Goal: Information Seeking & Learning: Learn about a topic

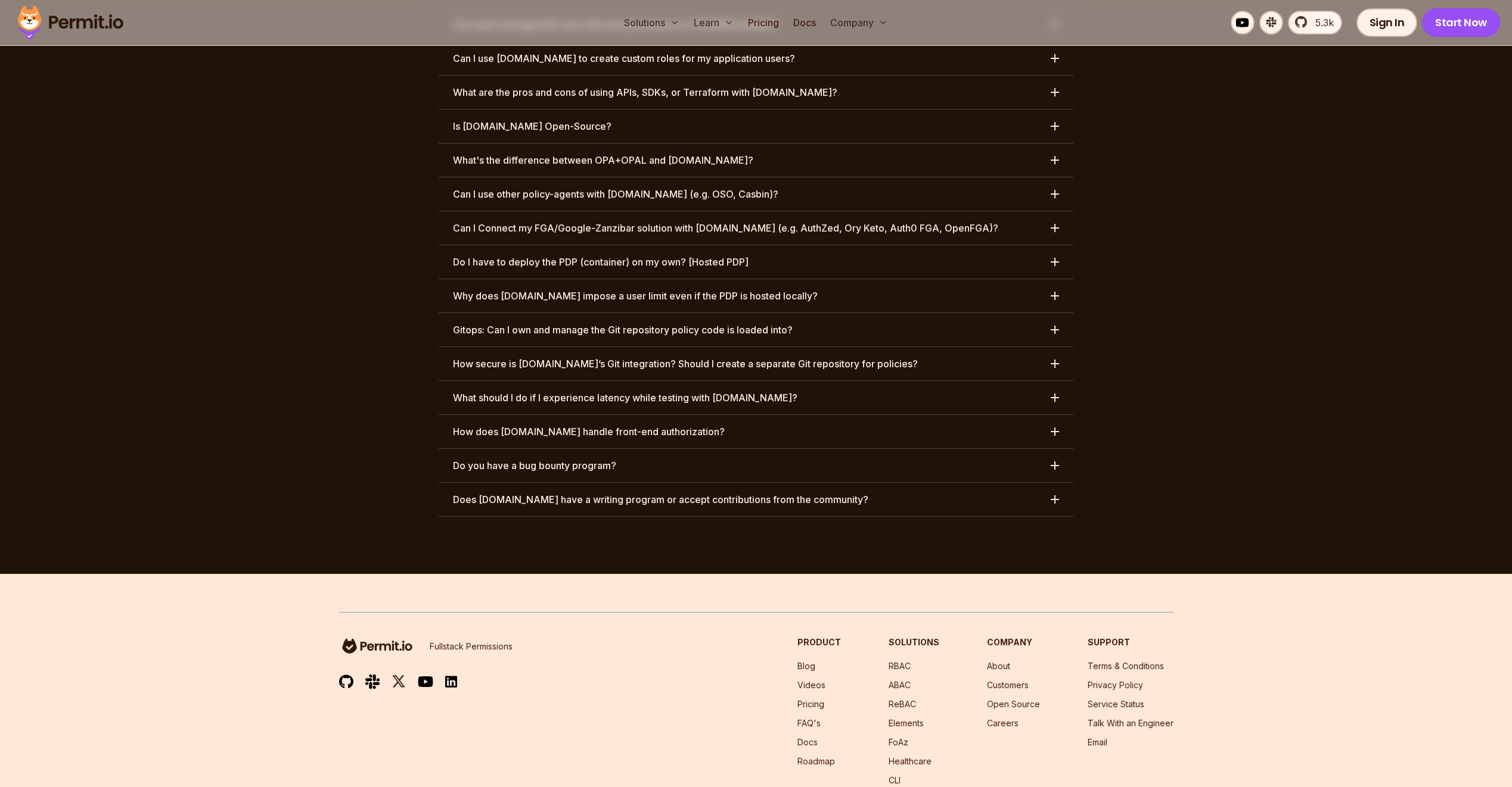
scroll to position [5929, 0]
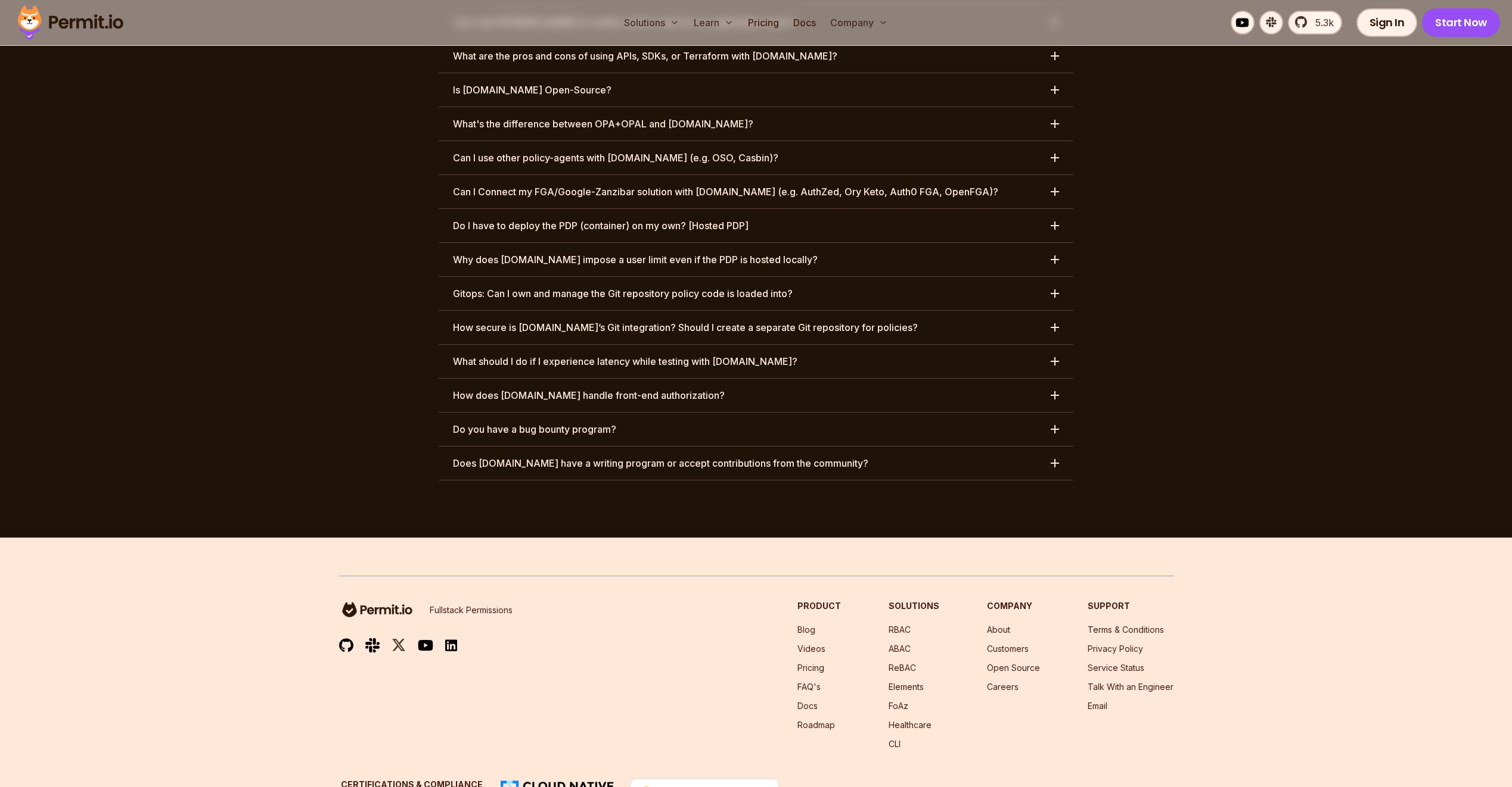
click at [817, 456] on h3 "Does [DOMAIN_NAME] have a writing program or accept contributions from the comm…" at bounding box center [660, 463] width 415 height 14
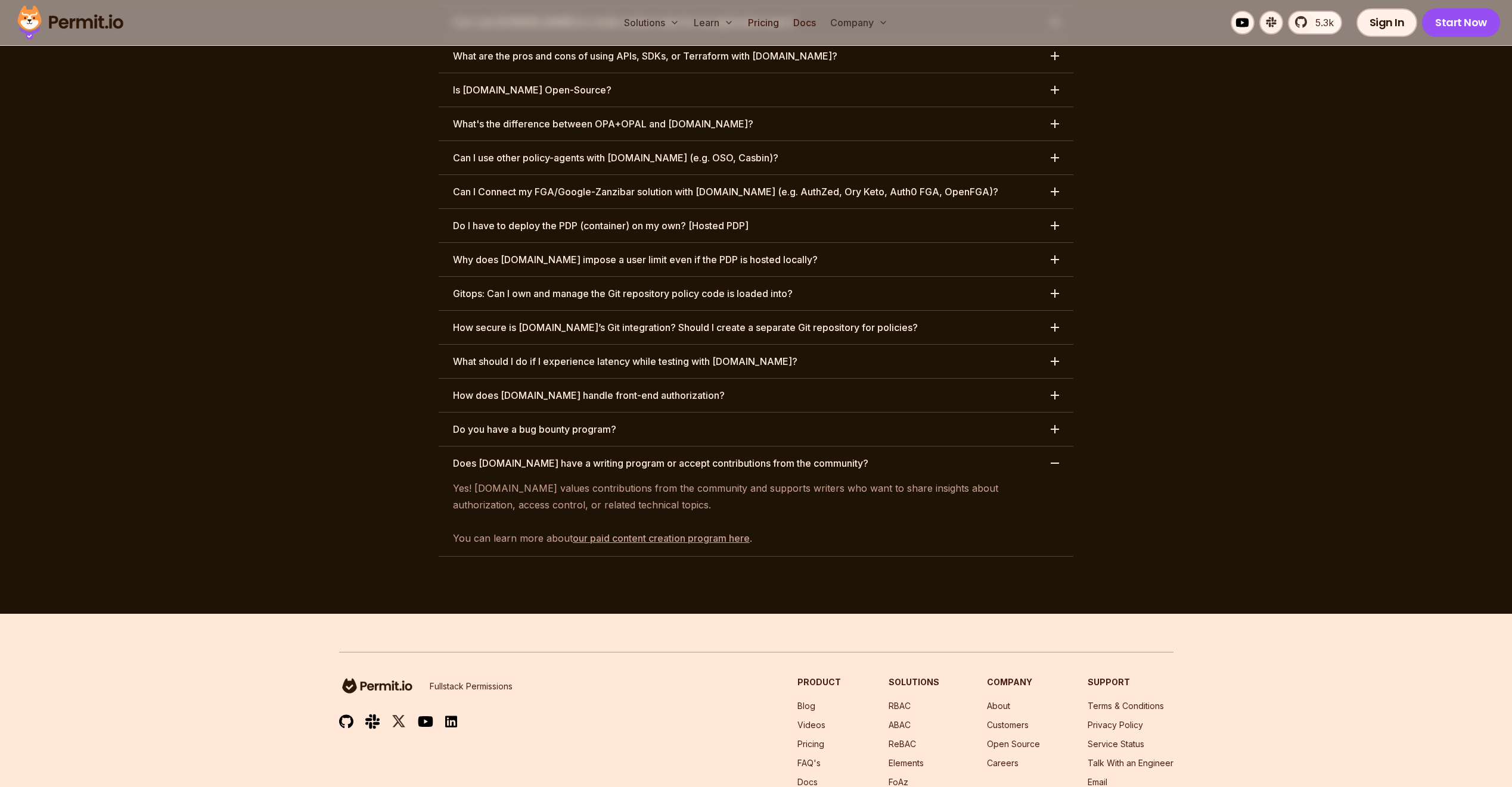
click at [634, 532] on link "our paid content creation program here" at bounding box center [661, 538] width 177 height 11
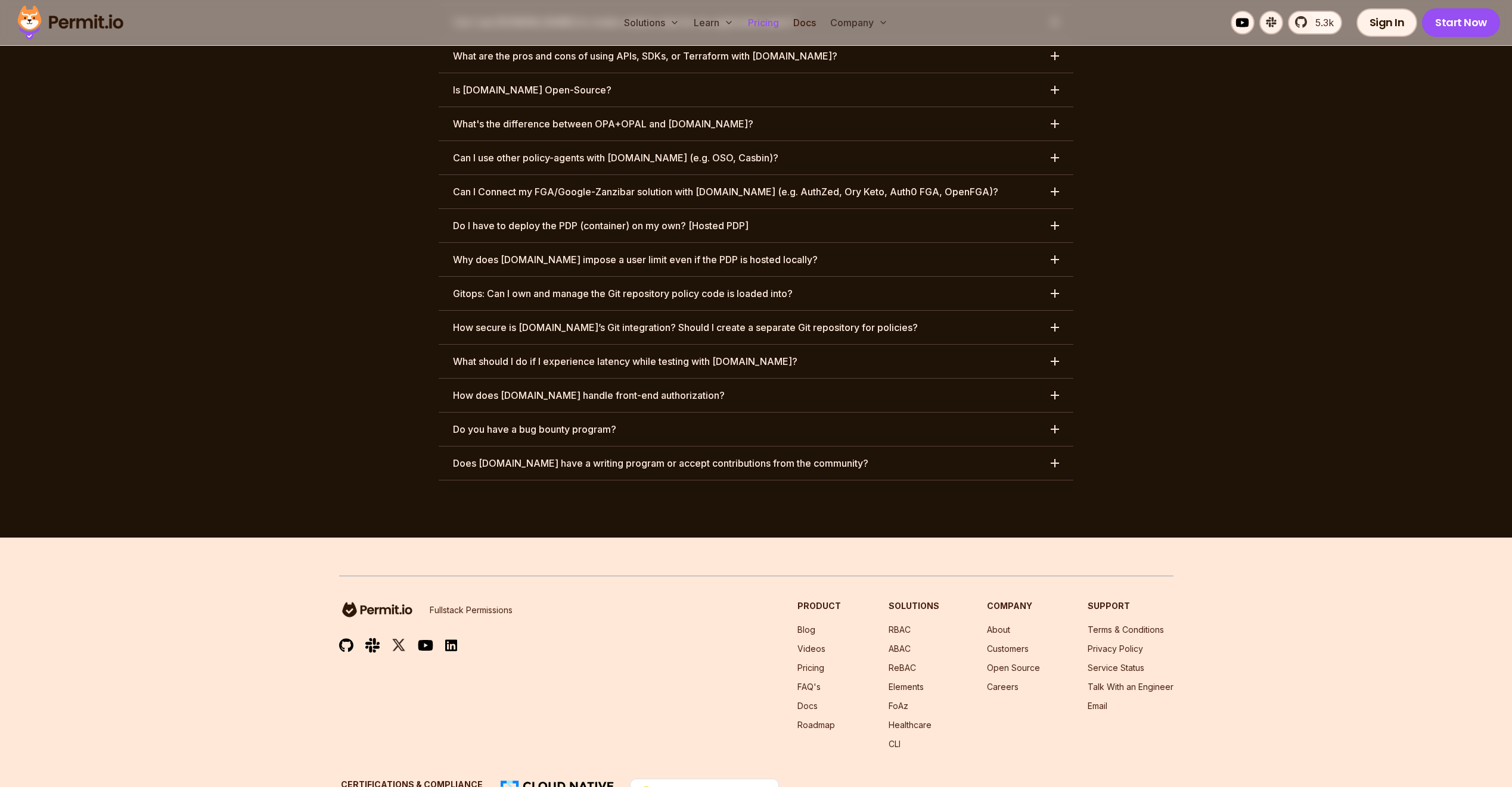
click at [771, 19] on link "Pricing" at bounding box center [764, 22] width 41 height 24
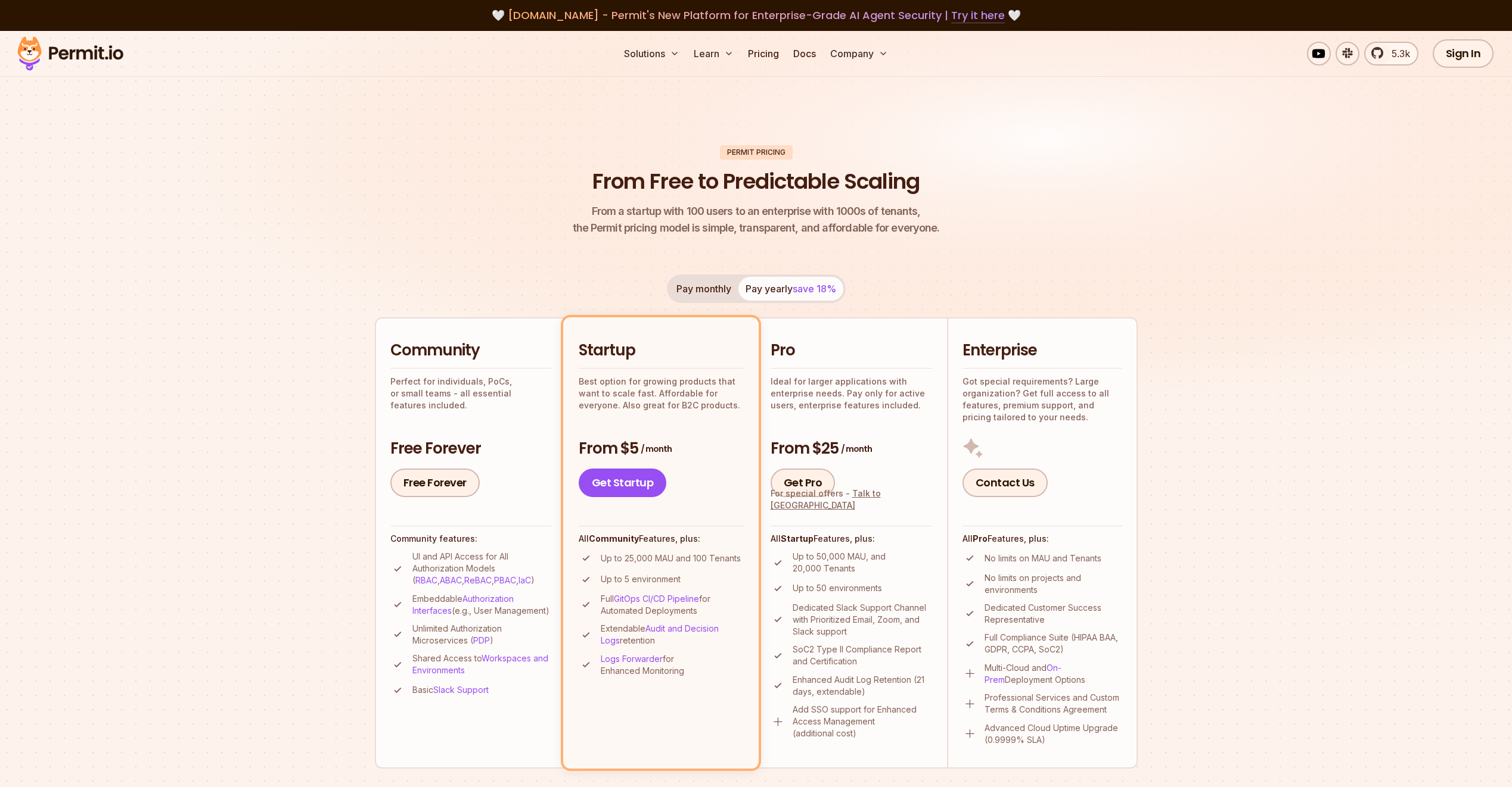
click at [973, 16] on link "Try it here" at bounding box center [978, 16] width 54 height 16
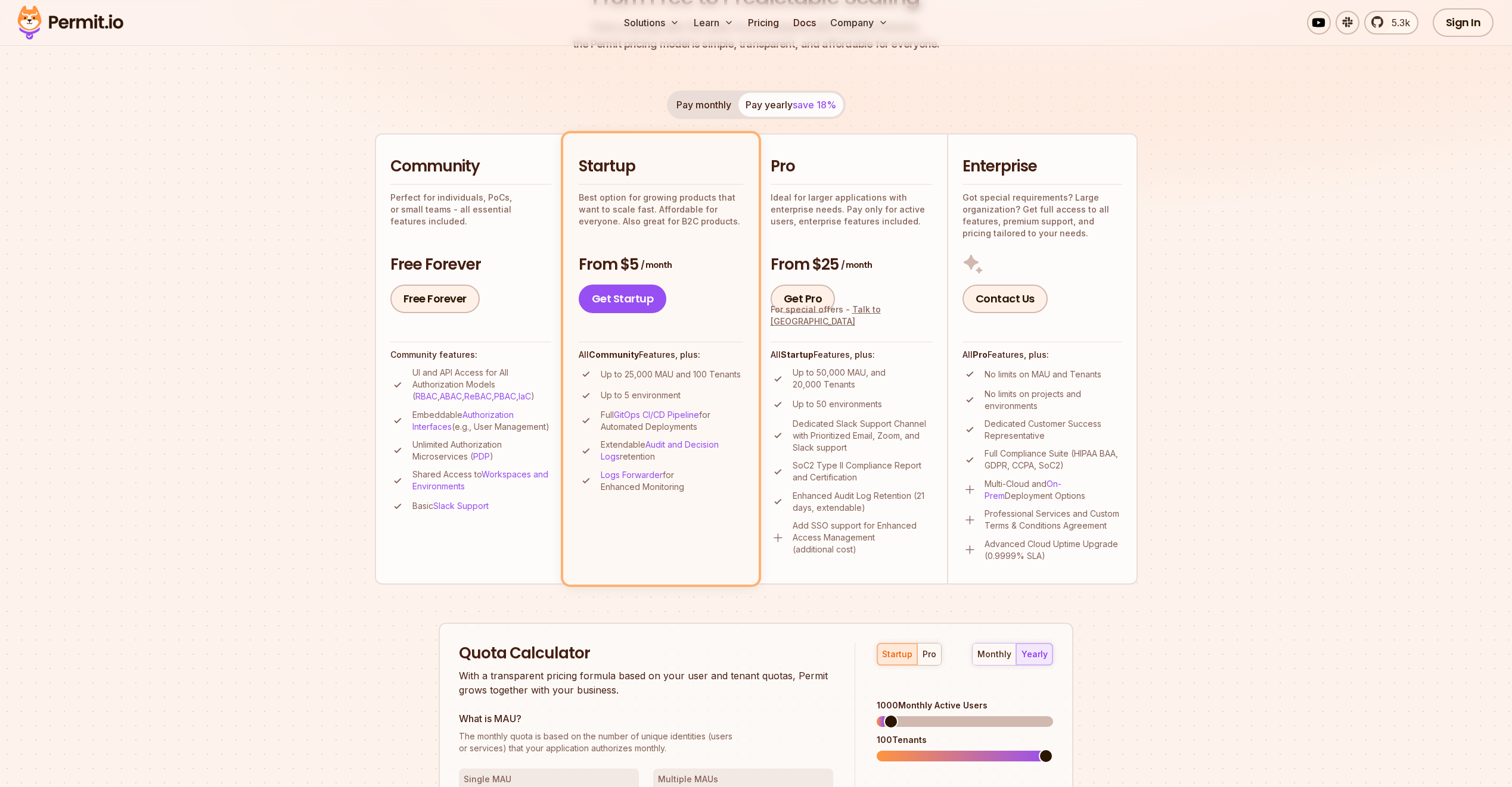
scroll to position [179, 0]
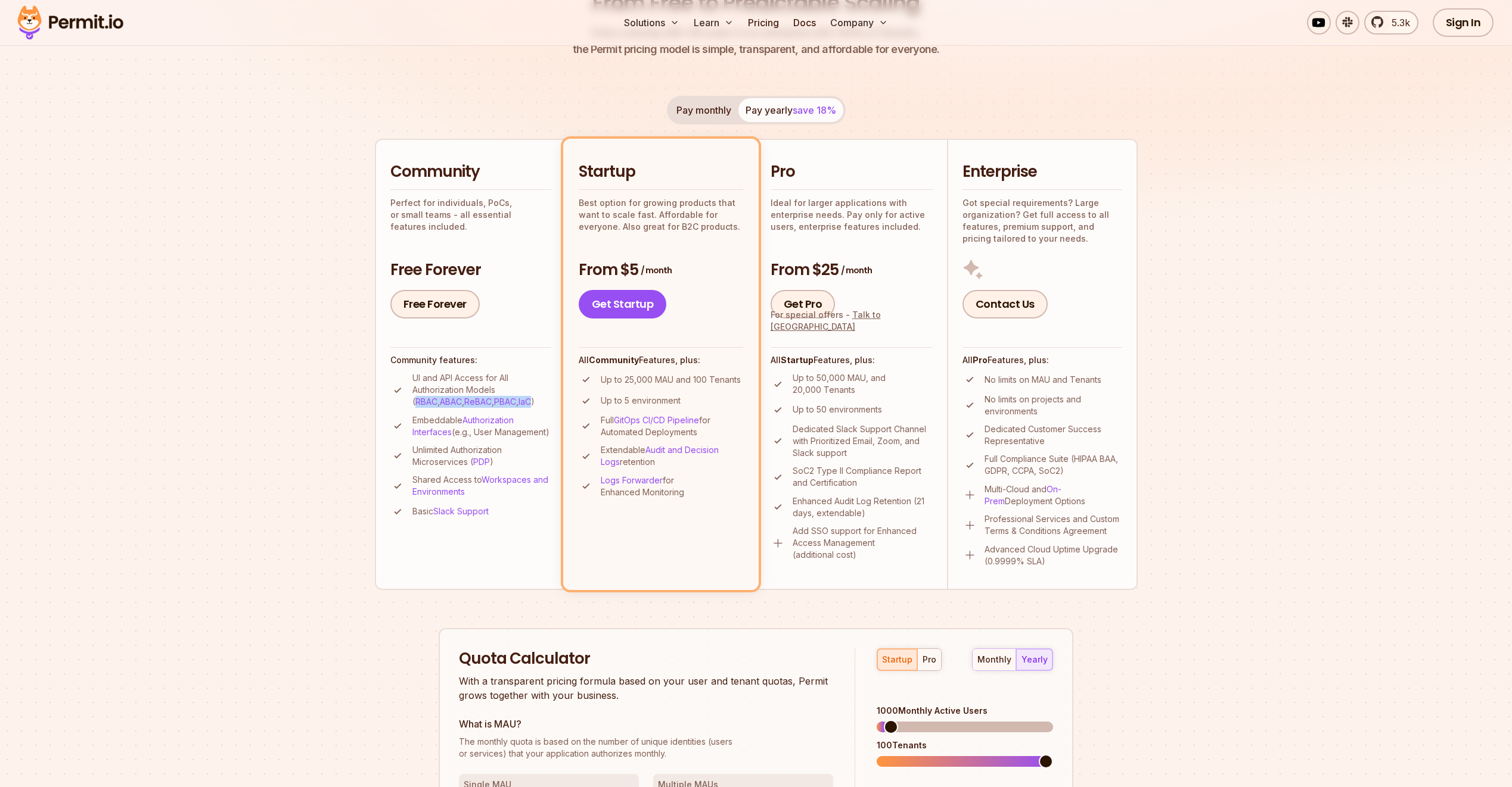
drag, startPoint x: 500, startPoint y: 389, endPoint x: 510, endPoint y: 399, distance: 14.1
click at [510, 399] on p "UI and API Access for All Authorization Models ( RBAC , ABAC , ReBAC , PBAC , I…" at bounding box center [481, 390] width 139 height 35
copy p "RBAC , ABAC , ReBAC , PBAC , IaC"
click at [296, 378] on section "Permit Pricing From Free to Predictable Scaling From a startup with 100 users t…" at bounding box center [756, 496] width 1512 height 1288
click at [494, 399] on link "PBAC" at bounding box center [504, 401] width 22 height 10
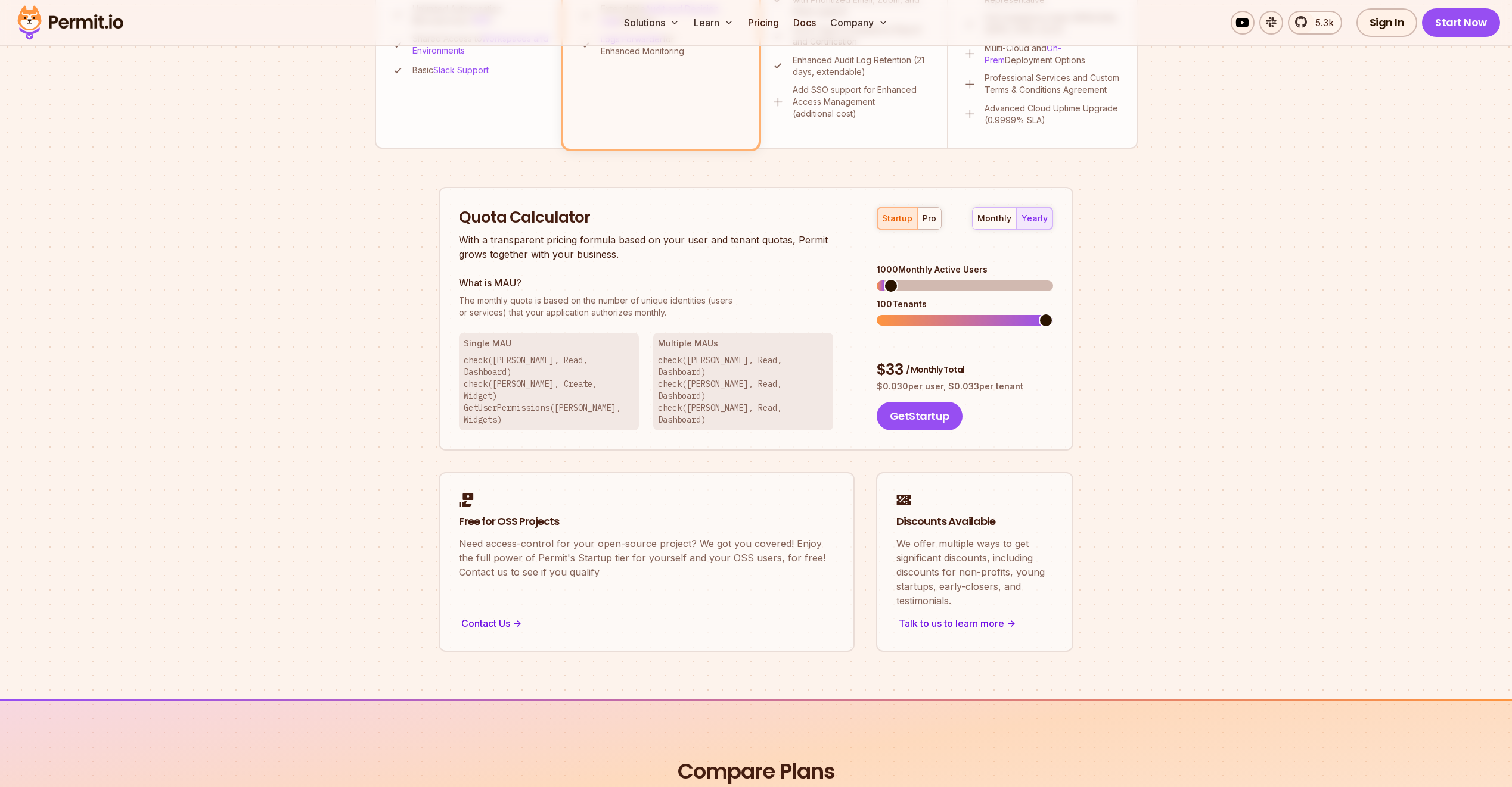
scroll to position [595, 0]
